Goal: Task Accomplishment & Management: Complete application form

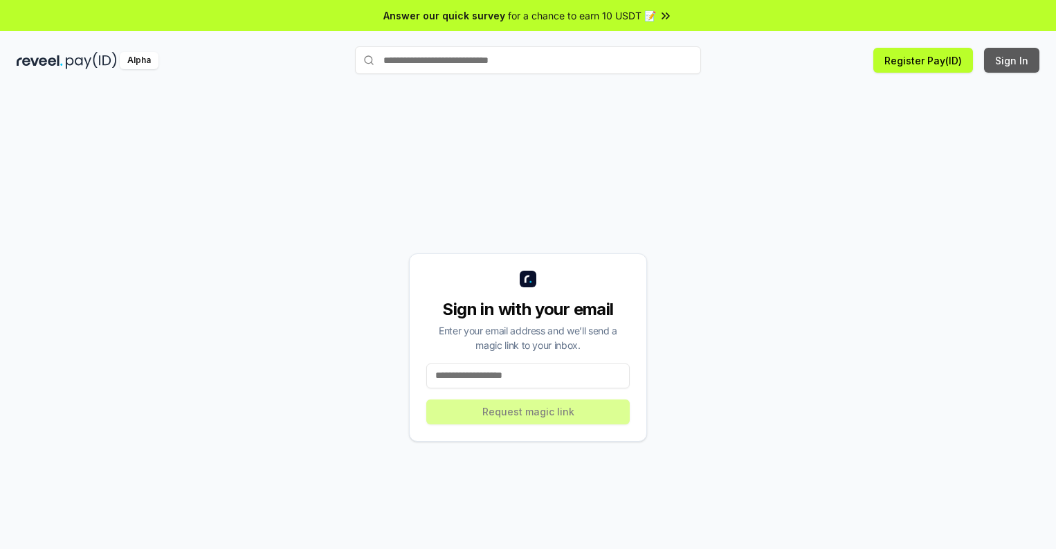
click at [1012, 60] on button "Sign In" at bounding box center [1011, 60] width 55 height 25
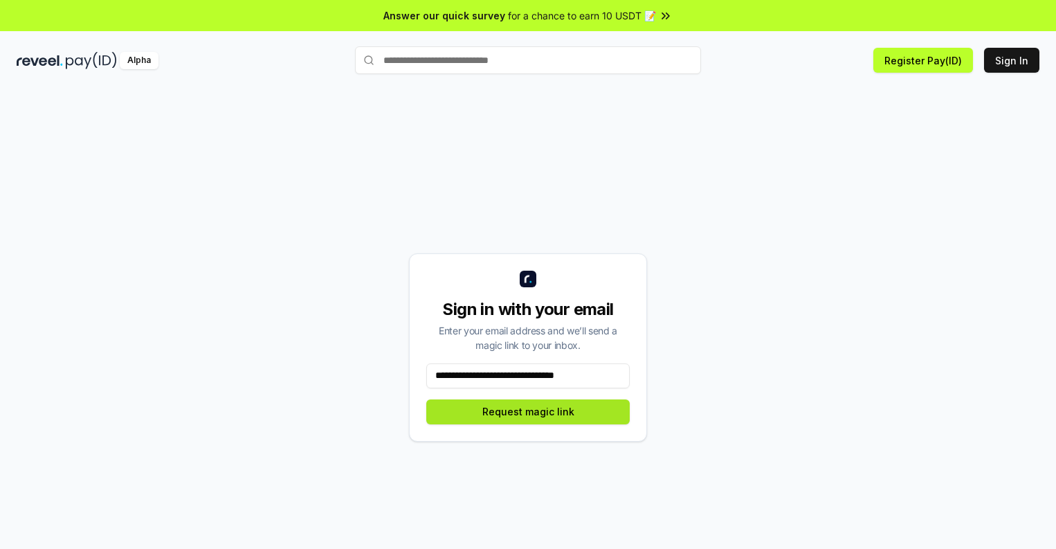
type input "**********"
click at [528, 411] on button "Request magic link" at bounding box center [527, 411] width 203 height 25
